Goal: Task Accomplishment & Management: Use online tool/utility

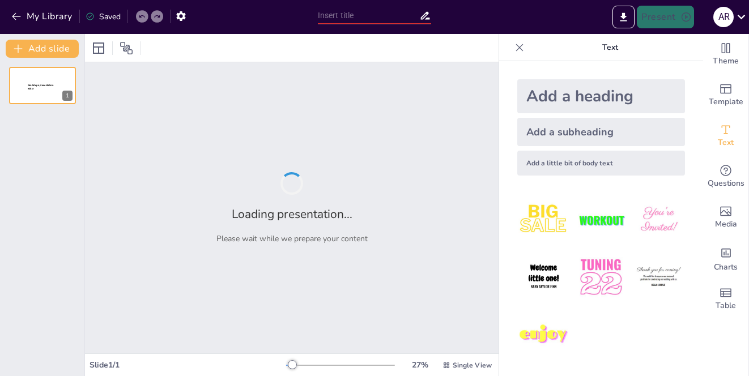
type input "Evolución de los Primeros Sistemas de Clasificación Biológica"
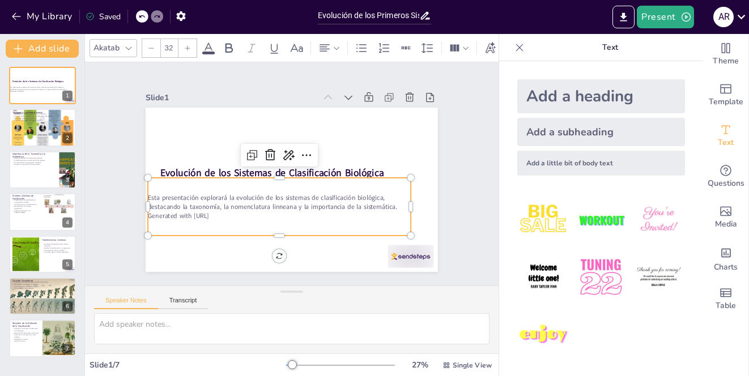
click at [329, 253] on div at bounding box center [304, 163] width 318 height 327
drag, startPoint x: 222, startPoint y: 202, endPoint x: 228, endPoint y: 202, distance: 6.2
click at [228, 194] on p "Esta presentación explorará la evolución de los sistemas de clasificación bioló…" at bounding box center [289, 145] width 256 height 99
click at [463, 197] on div "Slide 1 Evolución de los Sistemas de Clasificación Biológica Esta presentación …" at bounding box center [291, 174] width 341 height 463
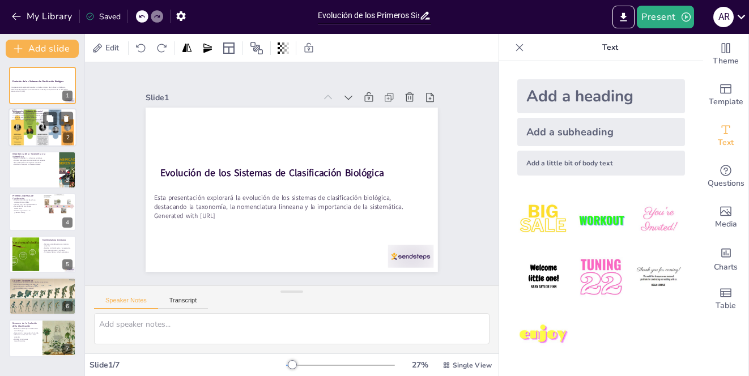
click at [29, 124] on div at bounding box center [43, 127] width 68 height 51
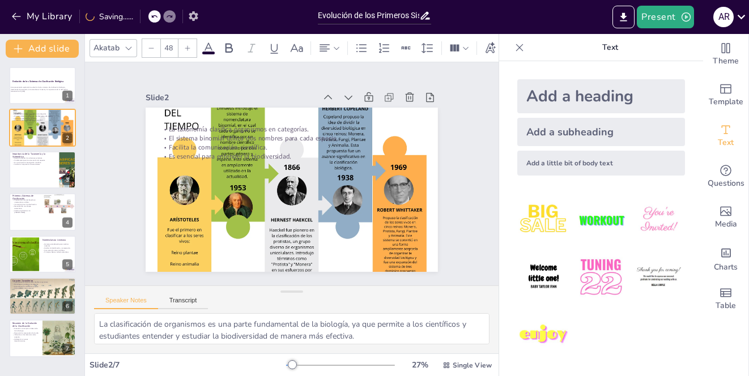
drag, startPoint x: 193, startPoint y: 116, endPoint x: 185, endPoint y: 21, distance: 95.6
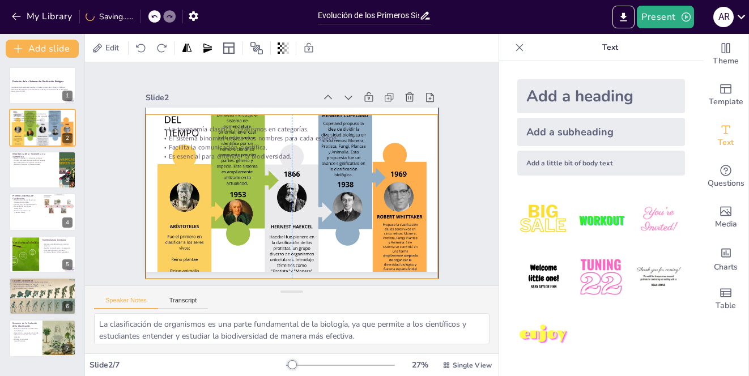
drag, startPoint x: 168, startPoint y: 110, endPoint x: 172, endPoint y: 122, distance: 12.4
click at [243, 122] on div "La taxonomía clasifica organismos en categorías. El sistema binomial utiliza do…" at bounding box center [341, 129] width 196 height 217
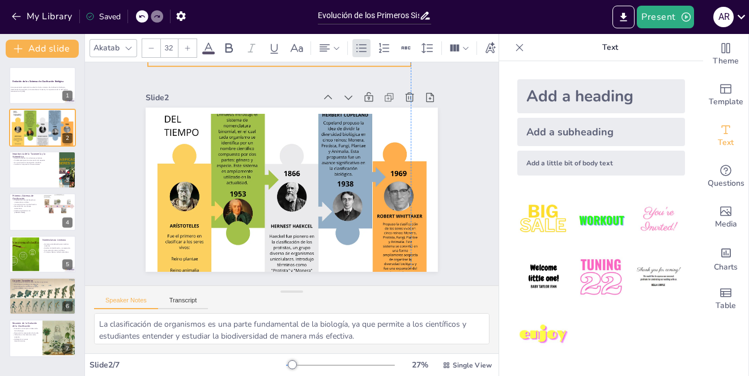
drag, startPoint x: 187, startPoint y: 150, endPoint x: 179, endPoint y: 37, distance: 113.1
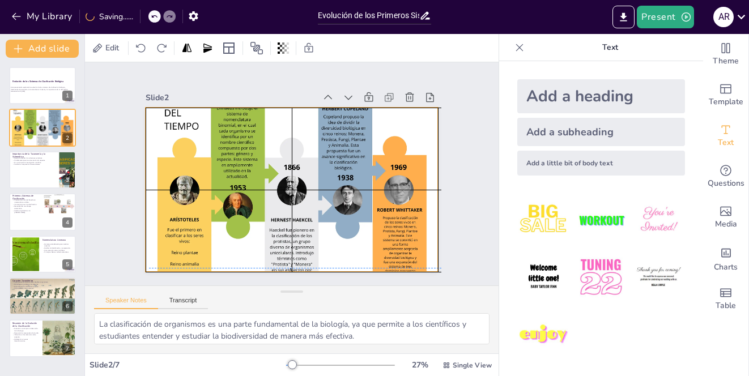
click at [192, 115] on div at bounding box center [280, 163] width 358 height 364
click at [167, 120] on div at bounding box center [292, 190] width 293 height 219
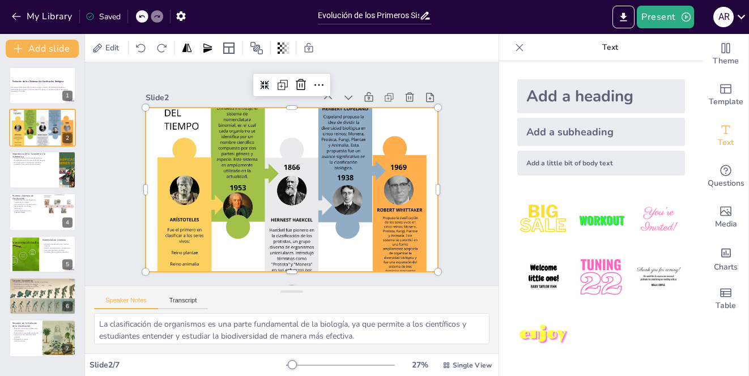
click at [266, 130] on div at bounding box center [279, 164] width 349 height 365
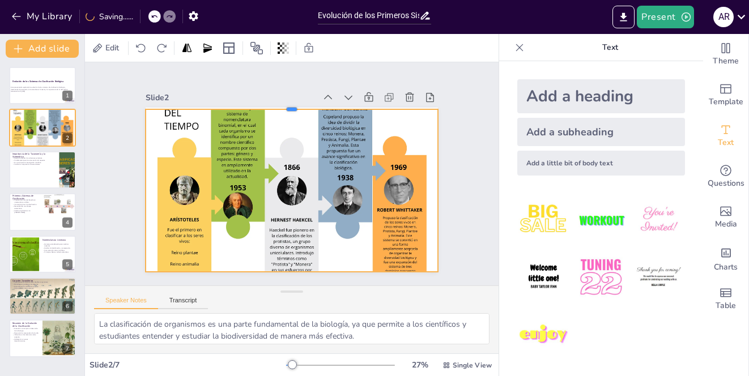
click at [291, 101] on div at bounding box center [355, 146] width 128 height 270
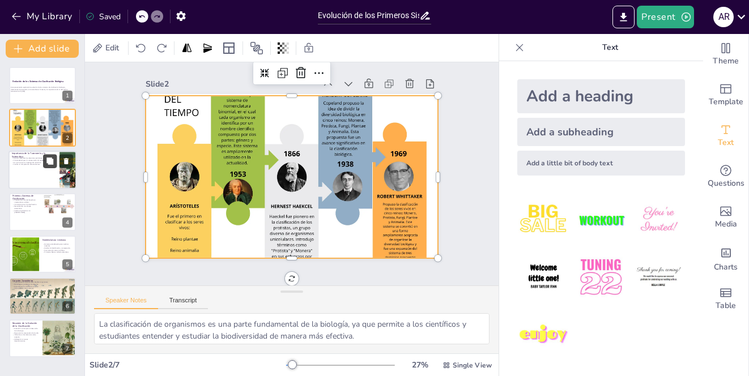
click at [44, 162] on button at bounding box center [50, 161] width 14 height 14
type textarea "Entender las relaciones evolutivas es esencial para la biología, ya que permite…"
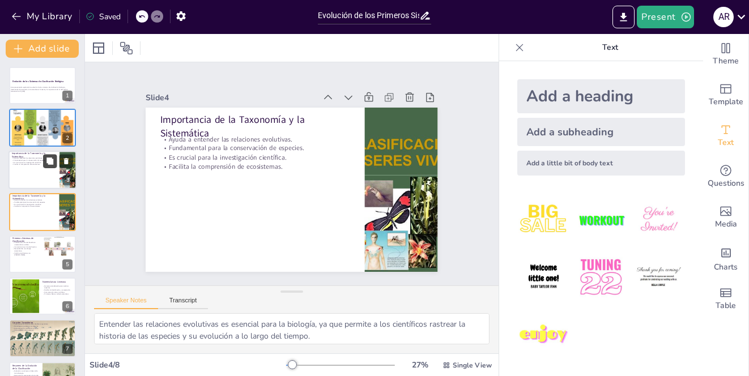
scroll to position [0, 0]
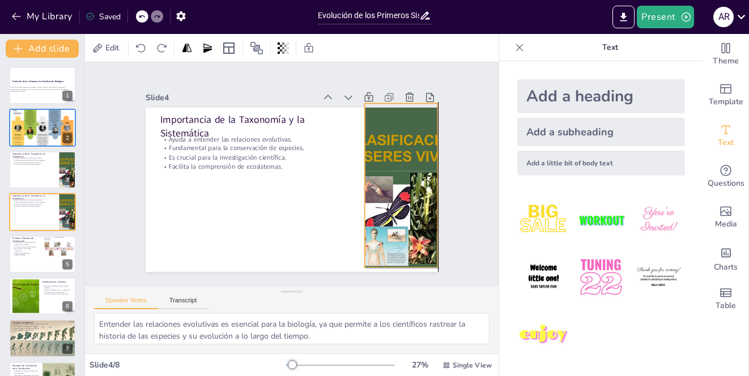
drag, startPoint x: 380, startPoint y: 176, endPoint x: 380, endPoint y: 170, distance: 6.2
click at [327, 170] on div at bounding box center [191, 218] width 272 height 252
